Goal: Transaction & Acquisition: Download file/media

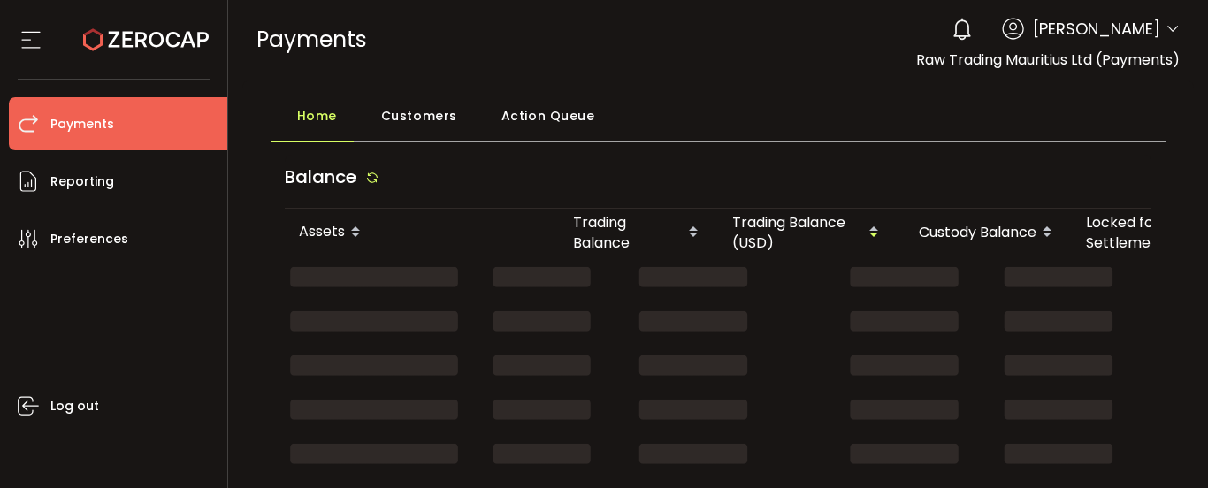
click at [1139, 45] on div "0 [PERSON_NAME] Account Capital Point Trading Ltd. (Payments) (de1af4) Capital …" at bounding box center [1061, 29] width 237 height 39
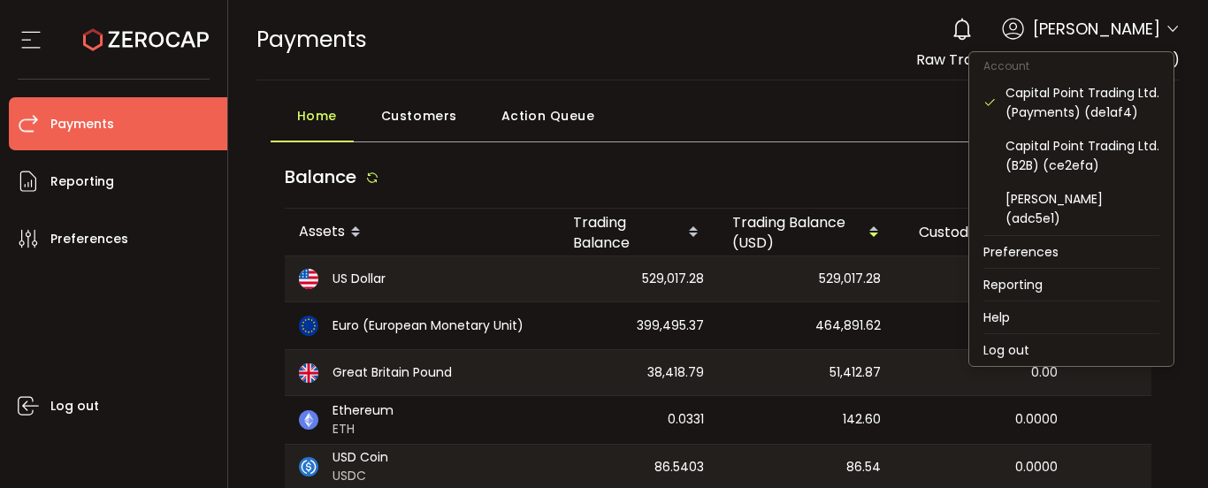
click at [1167, 29] on icon at bounding box center [1172, 29] width 14 height 14
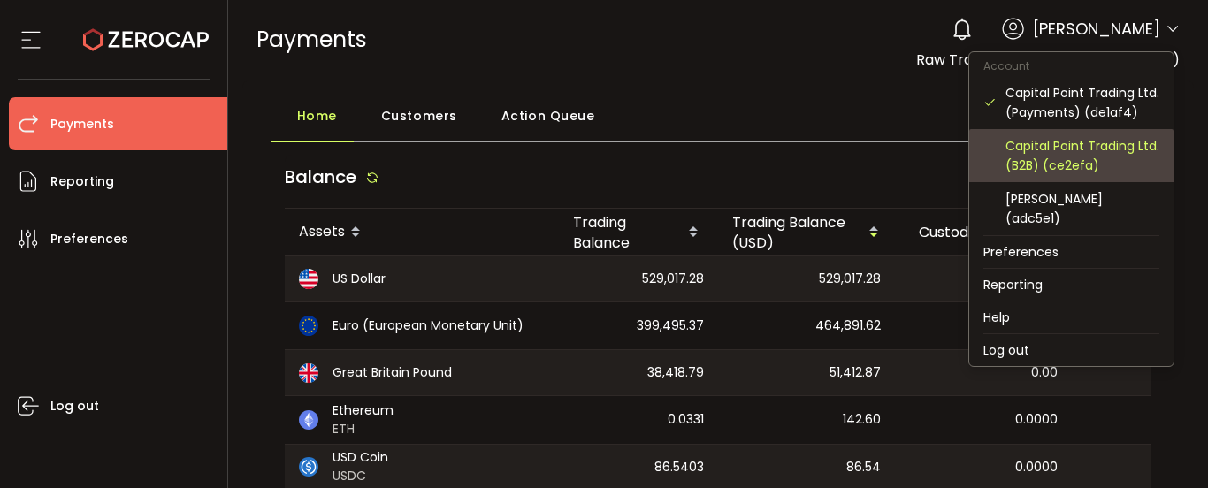
click at [1083, 161] on div "Capital Point Trading Ltd. (B2B) (ce2efa)" at bounding box center [1082, 155] width 154 height 39
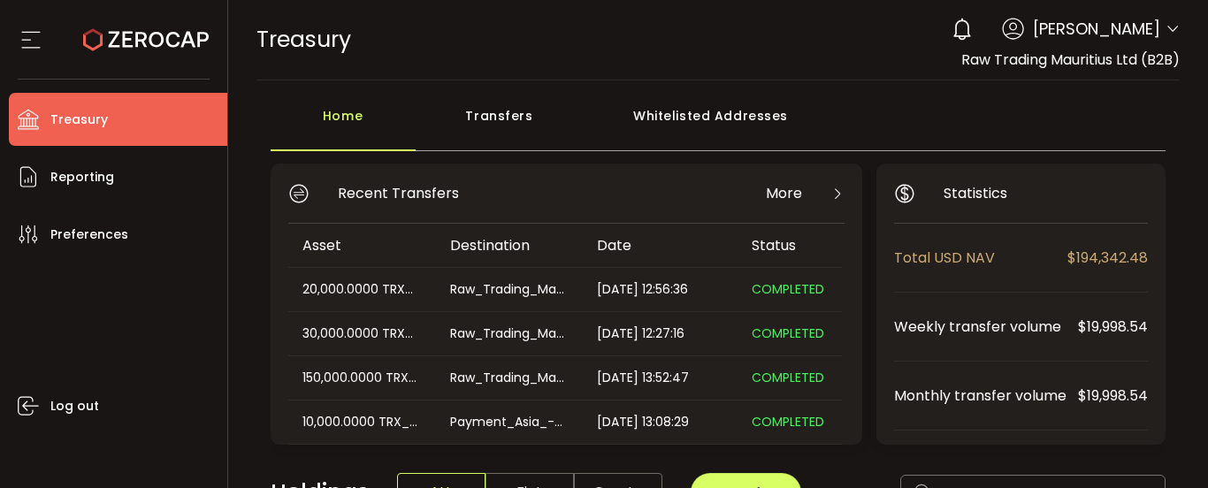
click at [524, 117] on div "Transfers" at bounding box center [500, 124] width 168 height 53
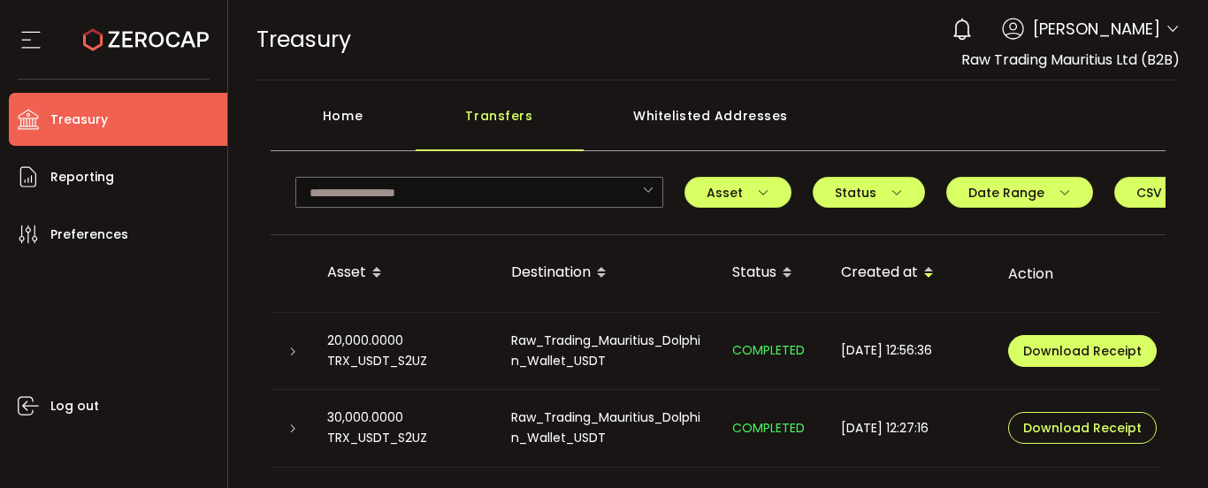
click at [1101, 349] on span "Download Receipt" at bounding box center [1082, 351] width 118 height 12
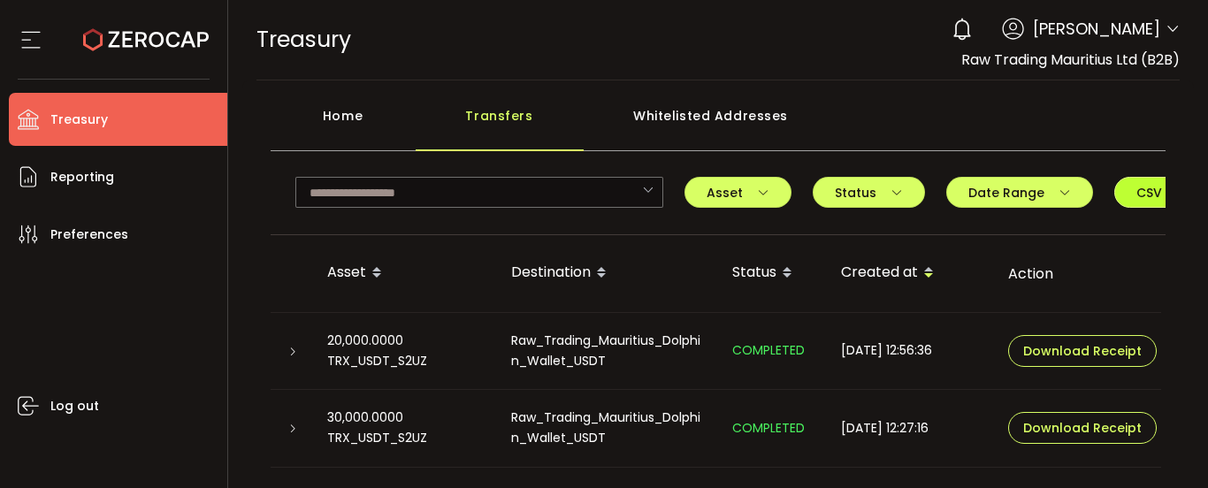
click at [1136, 198] on span "CSV" at bounding box center [1162, 193] width 52 height 12
click at [333, 116] on div "Home" at bounding box center [343, 124] width 145 height 53
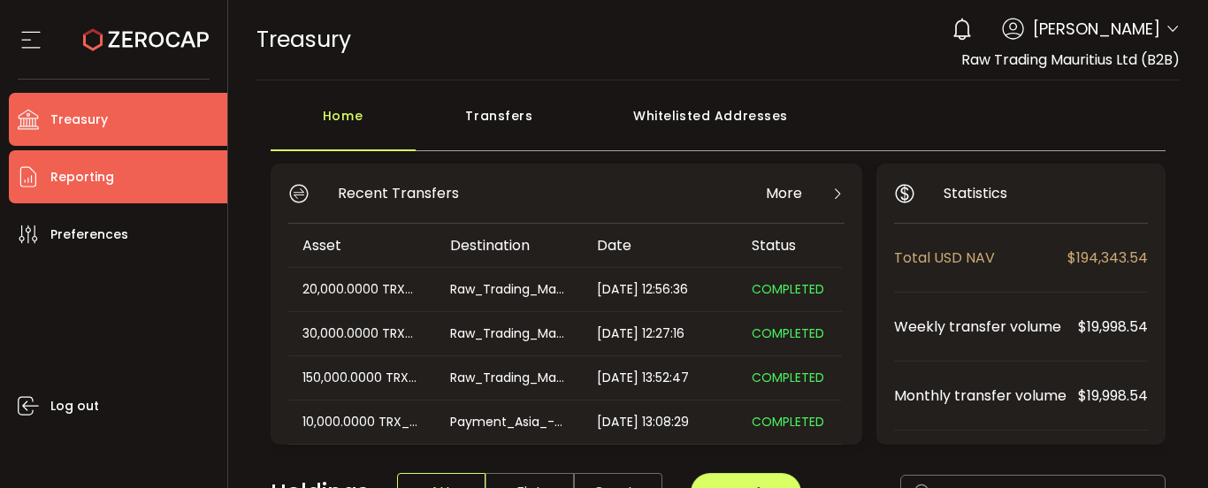
click at [119, 191] on li "Reporting" at bounding box center [118, 176] width 218 height 53
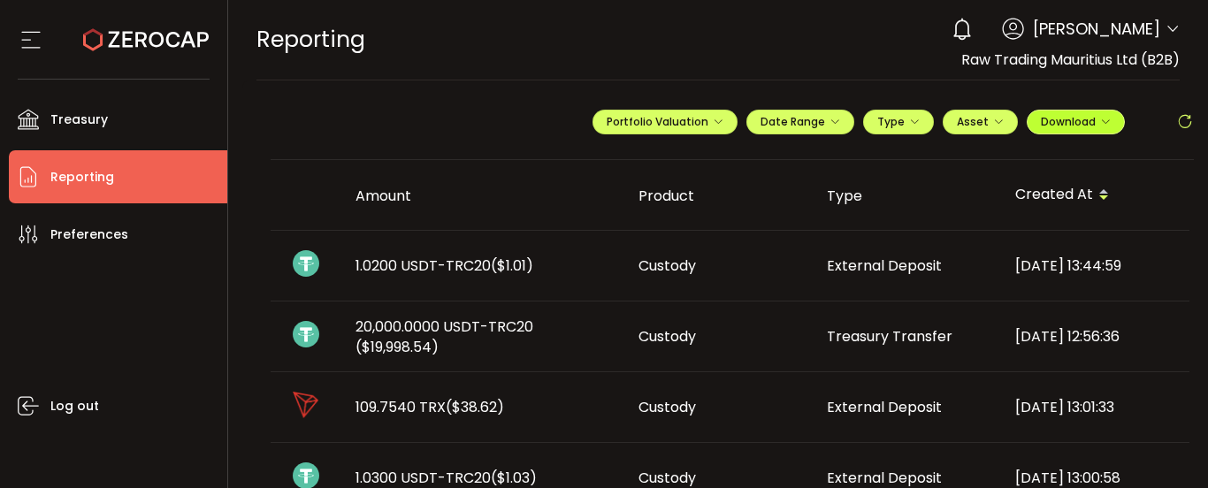
click at [1055, 126] on span "Download" at bounding box center [1076, 121] width 70 height 15
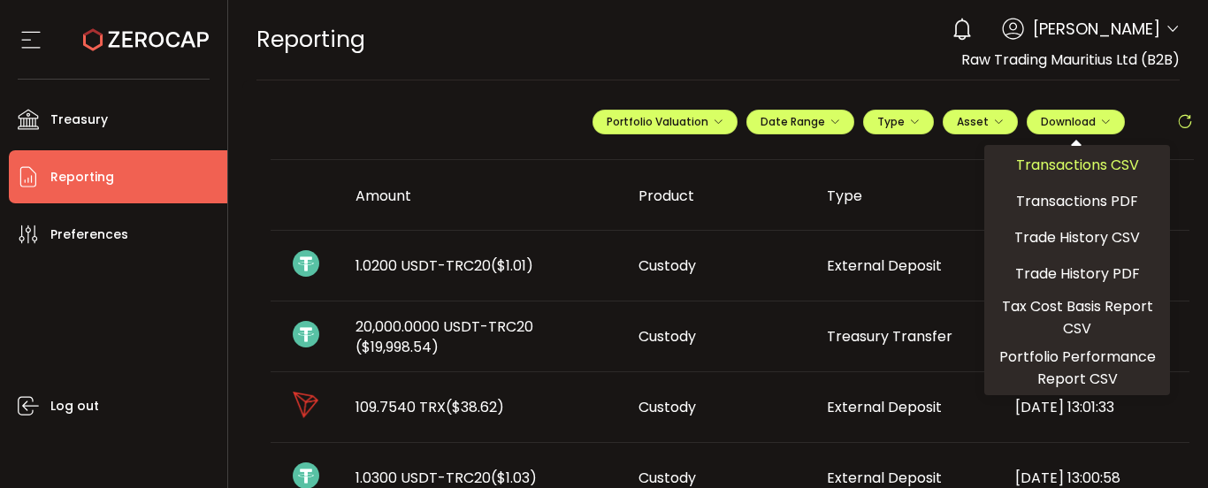
click at [1065, 168] on span "Transactions CSV" at bounding box center [1077, 165] width 123 height 22
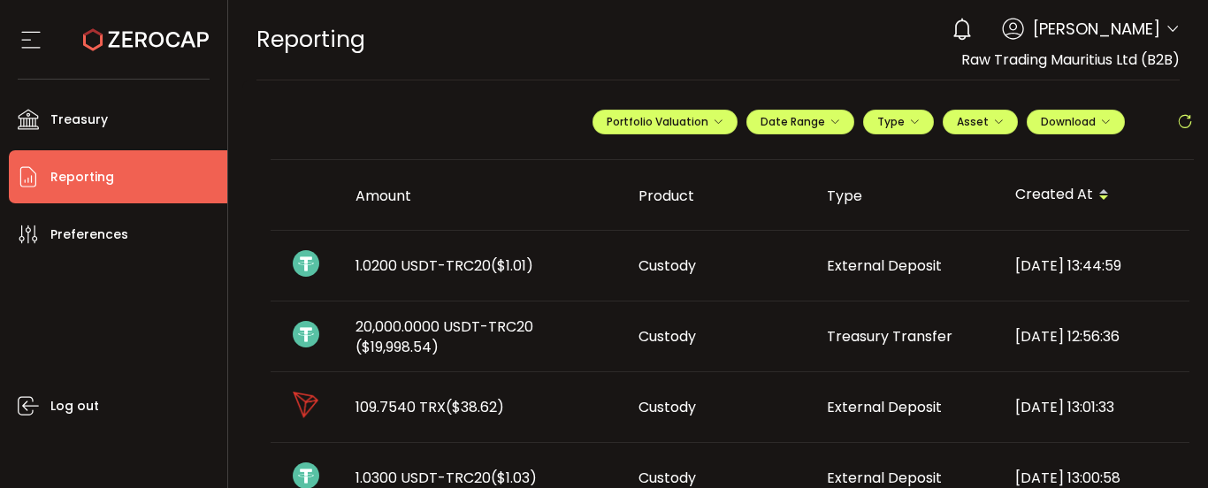
click at [1119, 57] on span "Raw Trading Mauritius Ltd (B2B)" at bounding box center [1070, 60] width 218 height 20
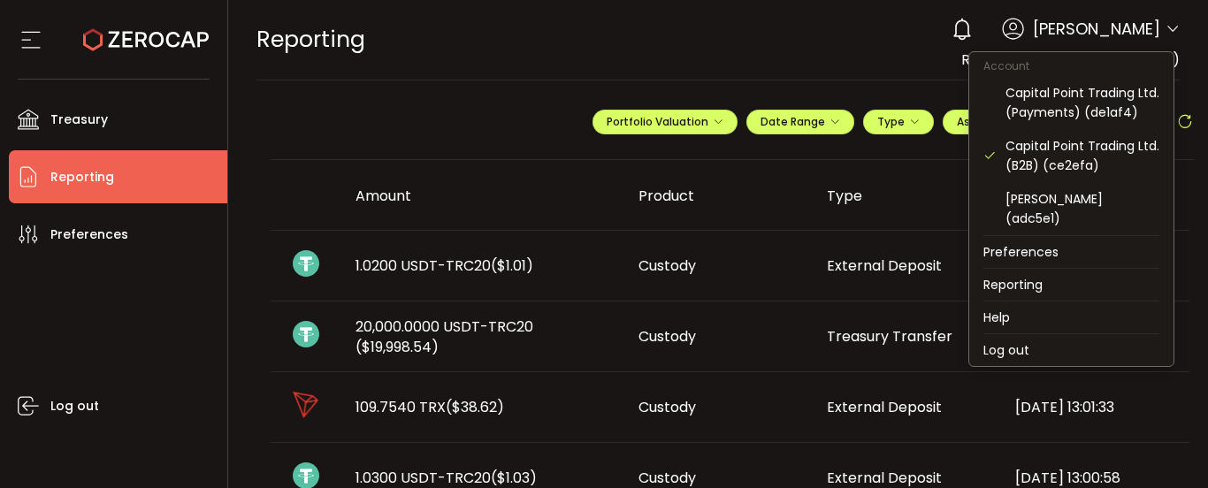
click at [1169, 29] on icon at bounding box center [1172, 29] width 14 height 14
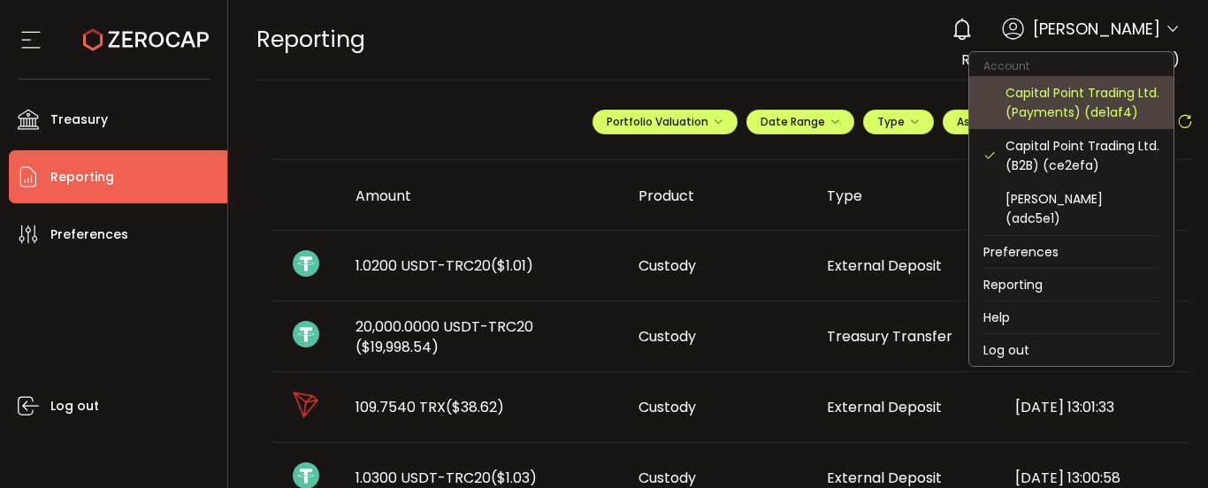
click at [1089, 111] on div "Capital Point Trading Ltd. (Payments) (de1af4)" at bounding box center [1082, 102] width 154 height 39
click at [1030, 97] on div "Capital Point Trading Ltd. (Payments) (de1af4)" at bounding box center [1082, 102] width 154 height 39
click at [1042, 106] on div "Capital Point Trading Ltd. (Payments) (de1af4)" at bounding box center [1082, 102] width 154 height 39
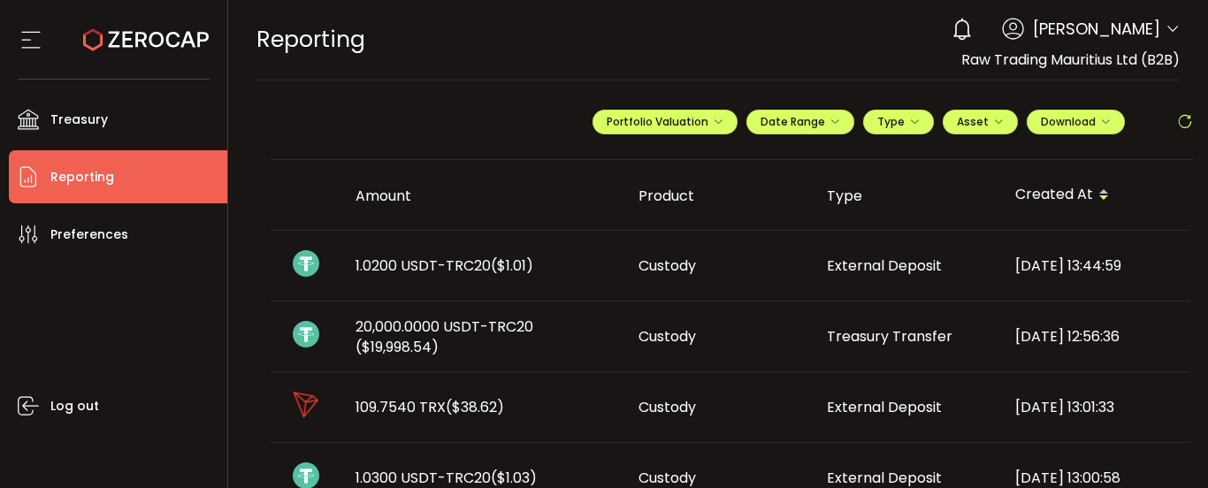
click at [720, 73] on div "REPORTING Buy Power $0.00 USD Reporting Reporting Verify Your Identity 0 [PERSO…" at bounding box center [718, 40] width 924 height 80
drag, startPoint x: 1031, startPoint y: 48, endPoint x: 1029, endPoint y: 59, distance: 11.6
click at [1031, 49] on div "Raw Trading Mauritius Ltd (B2B)" at bounding box center [1070, 60] width 218 height 22
click at [1028, 61] on span "Raw Trading Mauritius Ltd (B2B)" at bounding box center [1070, 60] width 218 height 20
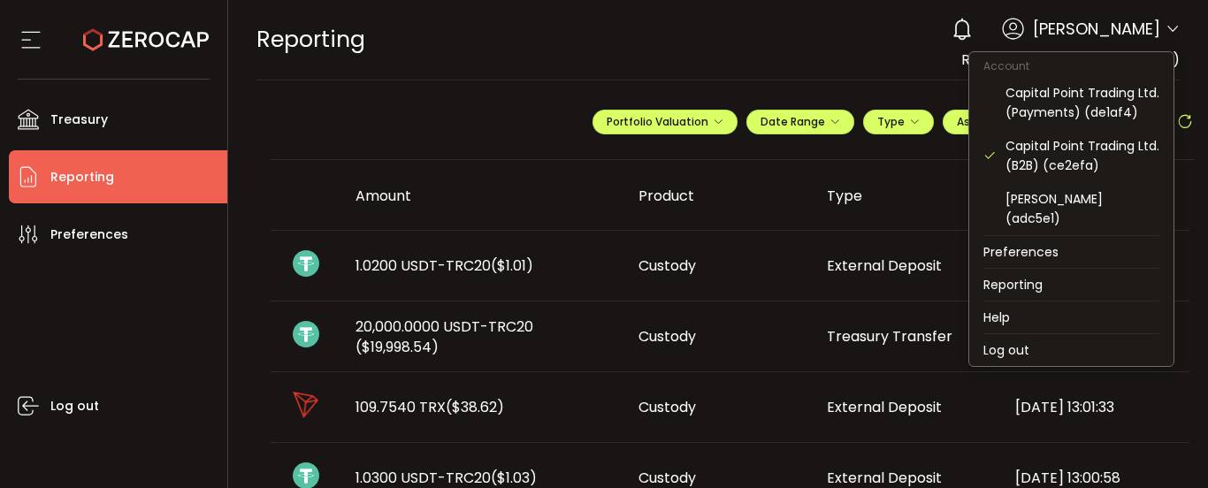
click at [1165, 34] on icon at bounding box center [1172, 29] width 14 height 14
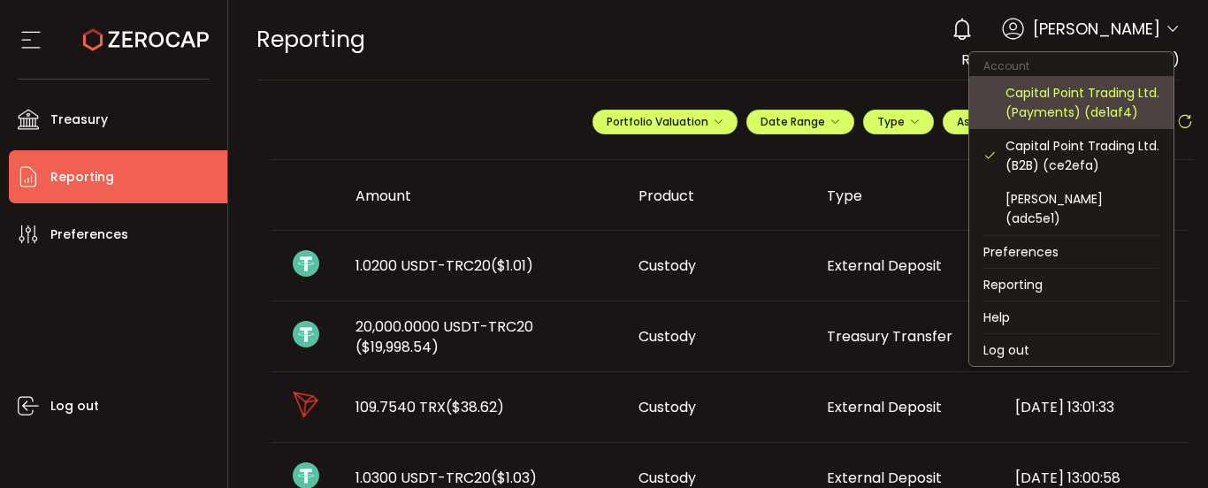
click at [1025, 119] on div "Capital Point Trading Ltd. (Payments) (de1af4)" at bounding box center [1082, 102] width 154 height 39
click at [1025, 103] on div "Capital Point Trading Ltd. (Payments) (de1af4)" at bounding box center [1082, 102] width 154 height 39
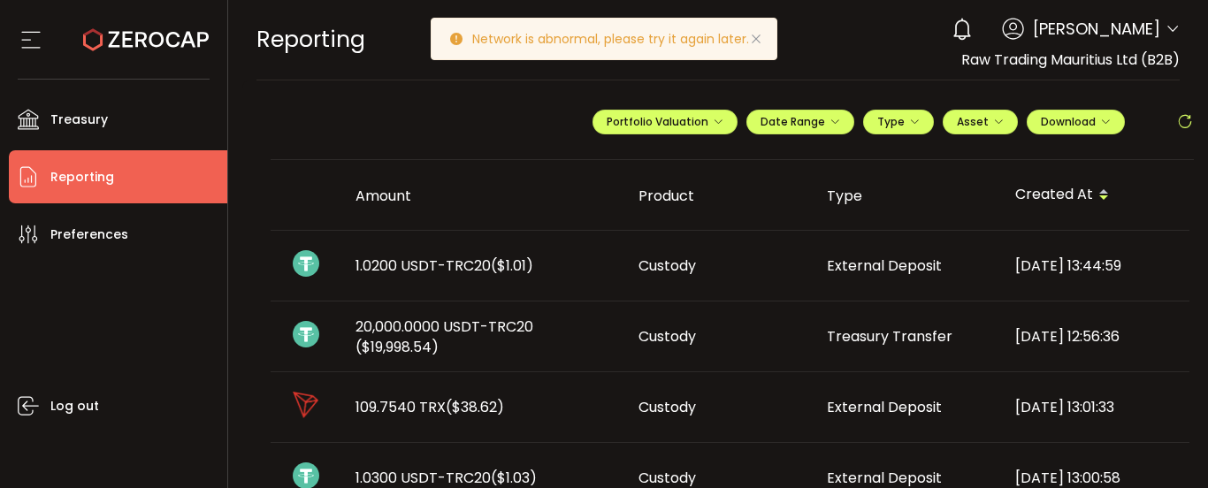
click at [762, 42] on icon at bounding box center [756, 39] width 14 height 14
